Goal: Find contact information: Find contact information

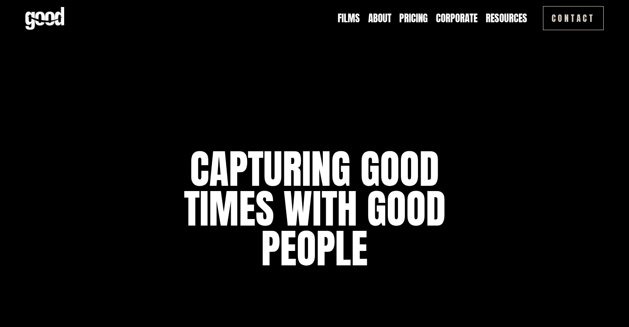
click at [409, 18] on link "Pricing" at bounding box center [413, 18] width 28 height 14
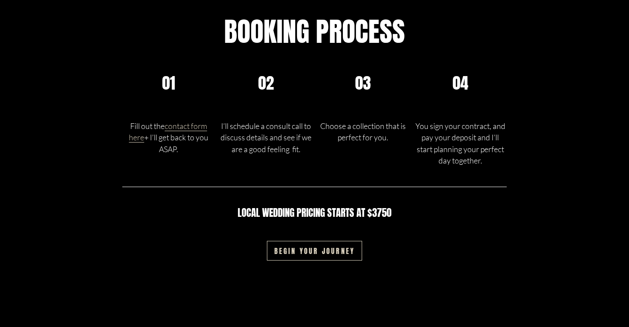
scroll to position [1381, 0]
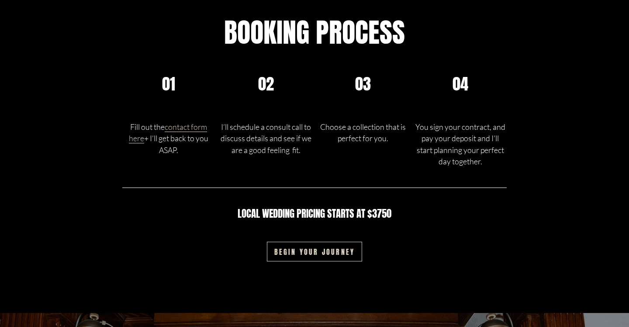
click at [186, 124] on link "contact form here" at bounding box center [168, 132] width 78 height 21
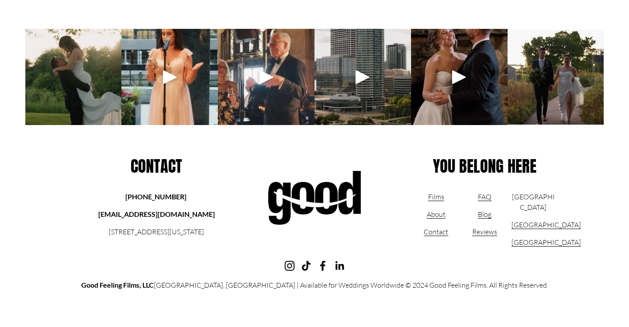
scroll to position [1406, 0]
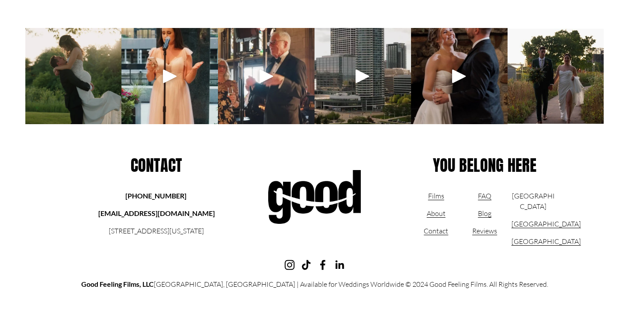
click at [460, 78] on div at bounding box center [459, 76] width 21 height 21
